Goal: Register for event/course

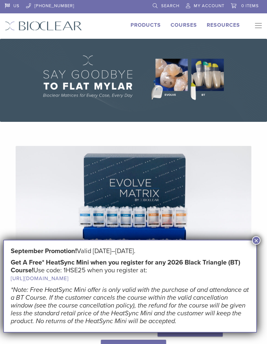
click at [256, 235] on div "Evolve Matrix The Next Evolution in Posterior Matrices Learn More" at bounding box center [133, 251] width 277 height 242
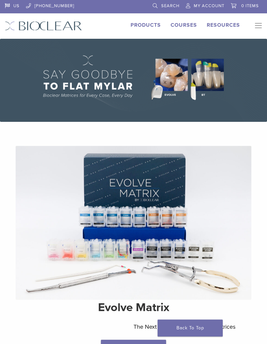
click at [251, 241] on img at bounding box center [134, 223] width 236 height 154
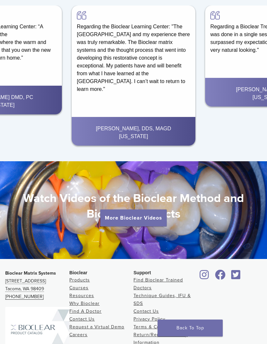
scroll to position [1032, 0]
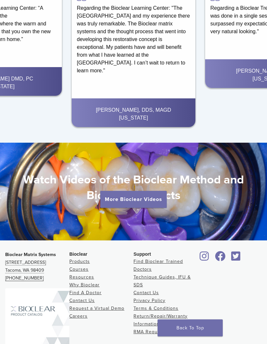
click at [83, 272] on link "Courses" at bounding box center [78, 270] width 19 height 6
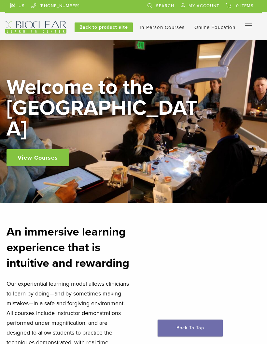
click at [0, 0] on link "Interactive" at bounding box center [0, 0] width 0 height 0
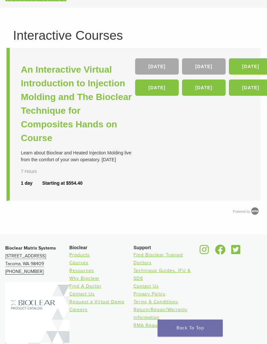
scroll to position [32, 6]
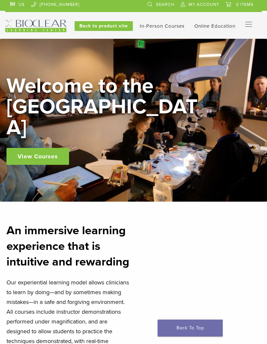
scroll to position [3, 0]
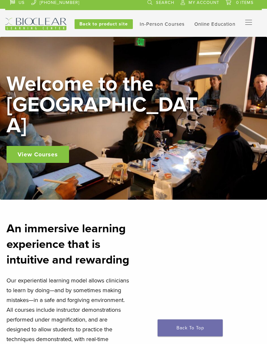
click at [169, 32] on header "US 1.855.712.5327 Search My Account 0 items Cart No products in the cart. Back …" at bounding box center [133, 17] width 267 height 40
click at [156, 26] on link "In-Person Courses" at bounding box center [162, 25] width 45 height 6
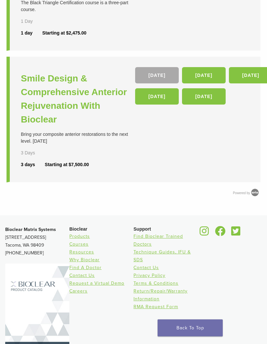
scroll to position [372, 0]
